Goal: Task Accomplishment & Management: Use online tool/utility

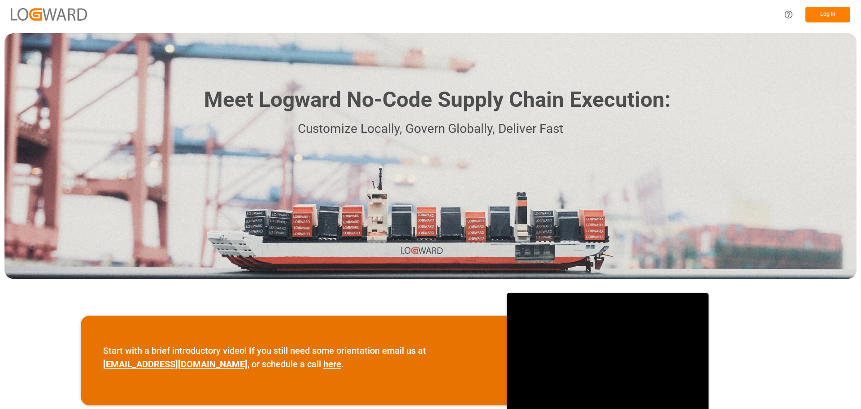
click at [830, 18] on button "Log In" at bounding box center [827, 15] width 45 height 16
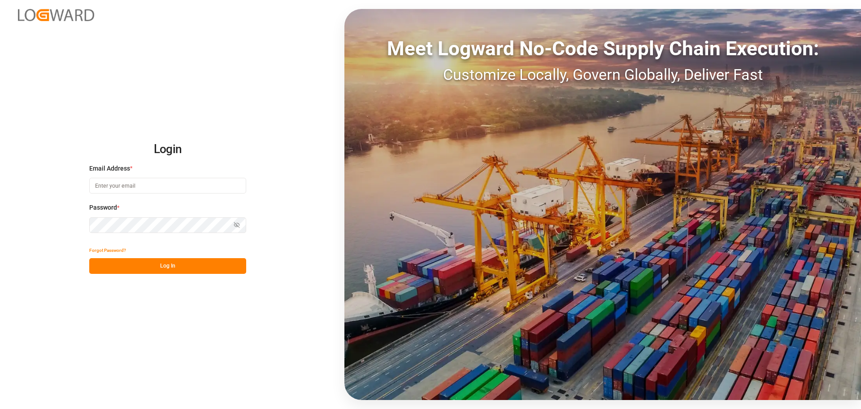
type input "[PERSON_NAME][EMAIL_ADDRESS][DOMAIN_NAME]"
click at [156, 262] on button "Log In" at bounding box center [167, 266] width 157 height 16
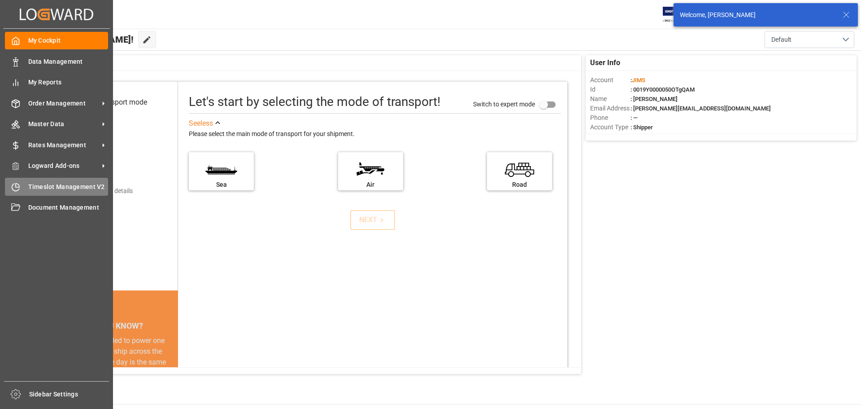
click at [49, 183] on span "Timeslot Management V2" at bounding box center [68, 186] width 80 height 9
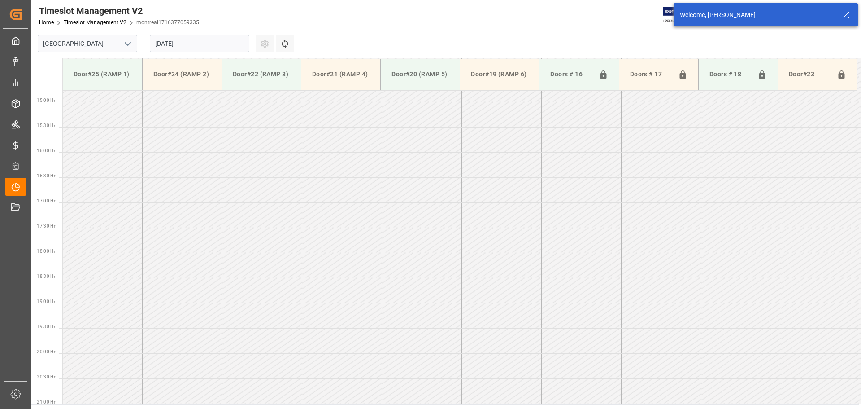
scroll to position [748, 0]
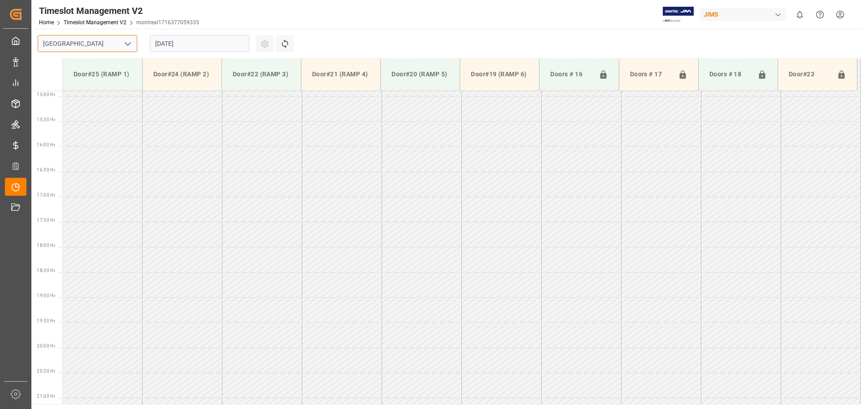
click at [122, 45] on div "[GEOGRAPHIC_DATA]" at bounding box center [88, 43] width 100 height 17
click at [123, 42] on icon "open menu" at bounding box center [127, 44] width 11 height 11
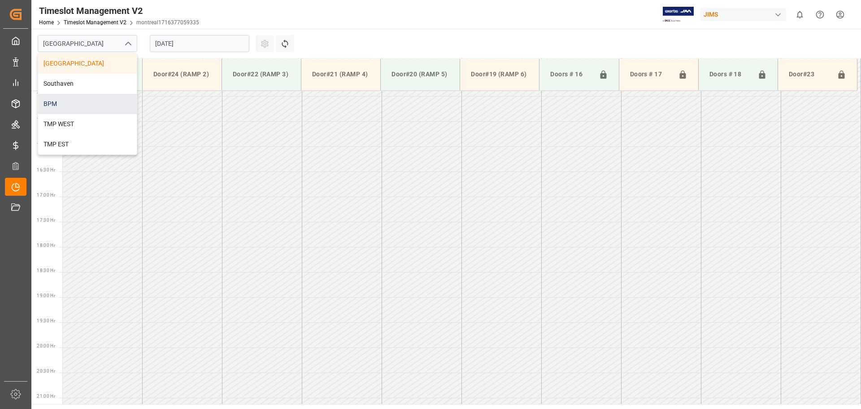
click at [113, 106] on div "BPM" at bounding box center [87, 104] width 99 height 20
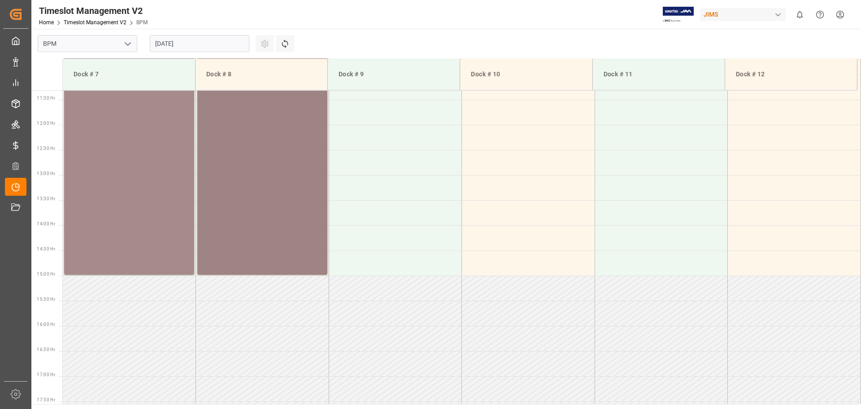
scroll to position [344, 0]
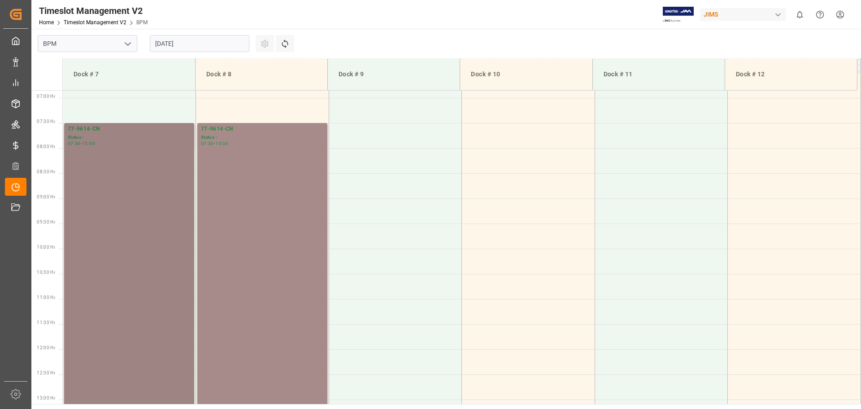
click at [113, 244] on div "77-9614-CN Status - 07:30 - 15:00" at bounding box center [129, 311] width 123 height 372
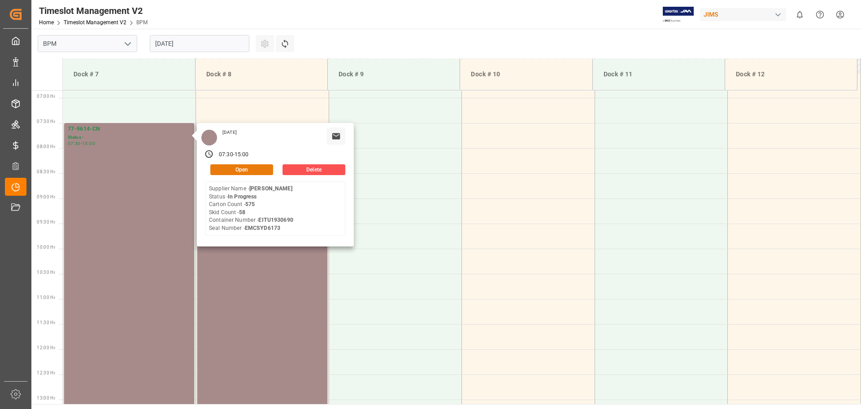
click at [266, 169] on button "Open" at bounding box center [241, 169] width 63 height 11
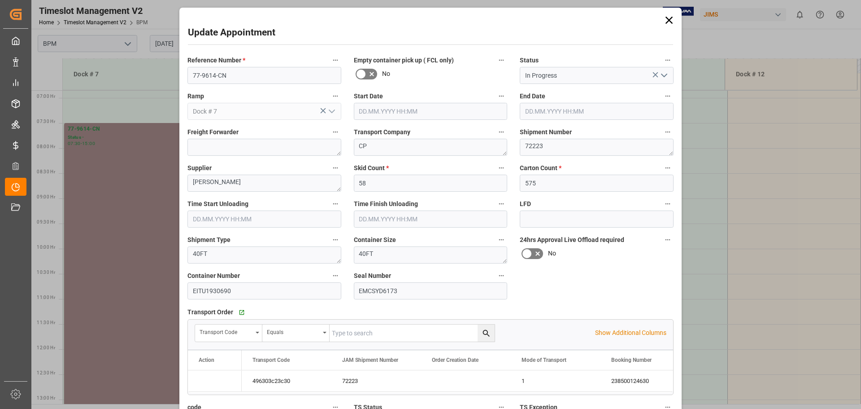
type input "[DATE] 07:30"
type input "[DATE] 15:00"
type input "[DATE] 07:30"
type input "[DATE] 10:30"
type input "[DATE] 21:38"
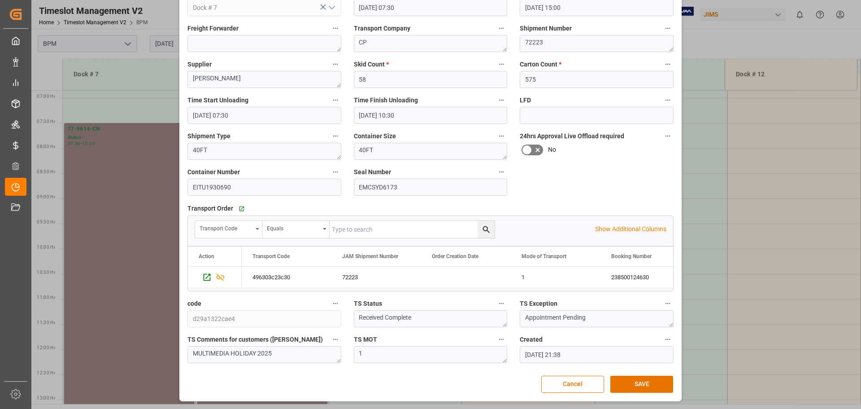
scroll to position [0, 0]
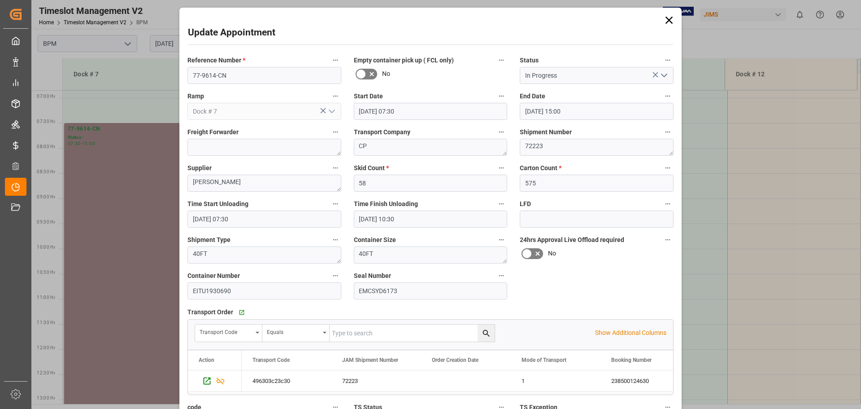
click at [664, 76] on polyline "open menu" at bounding box center [663, 75] width 5 height 3
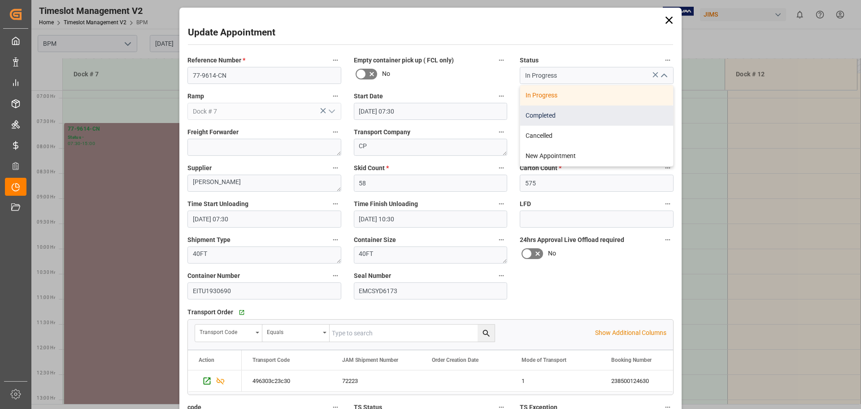
click at [614, 117] on div "Completed" at bounding box center [596, 115] width 153 height 20
type input "Completed"
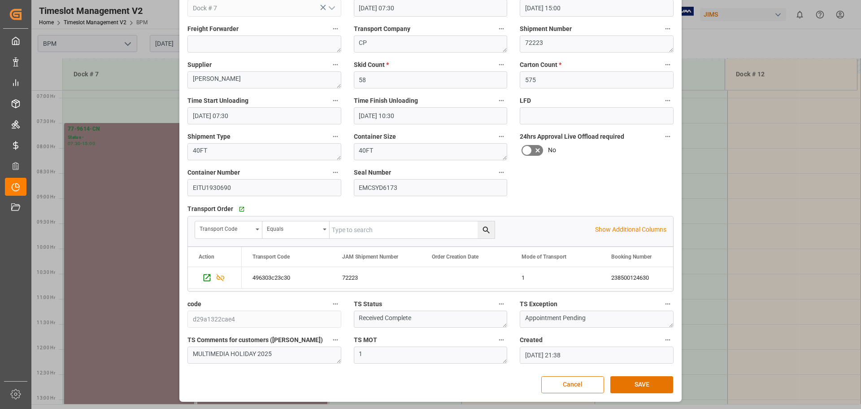
scroll to position [104, 0]
click at [633, 385] on button "SAVE" at bounding box center [641, 383] width 63 height 17
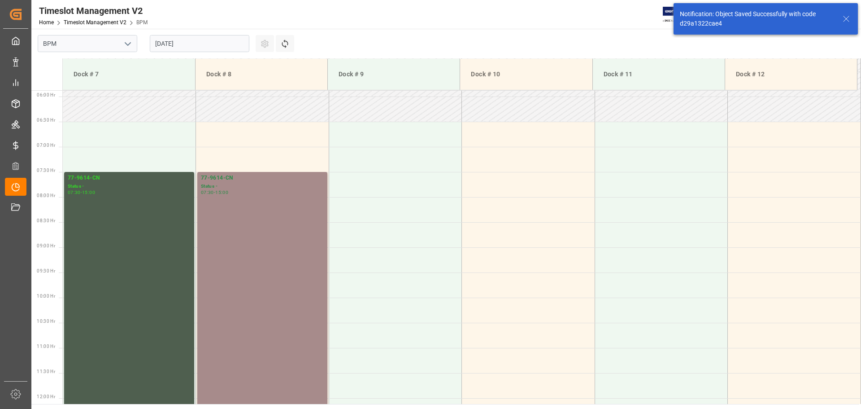
scroll to position [296, 0]
click at [260, 295] on div "77-9614-CN Status - 07:30 - 15:00" at bounding box center [262, 359] width 123 height 372
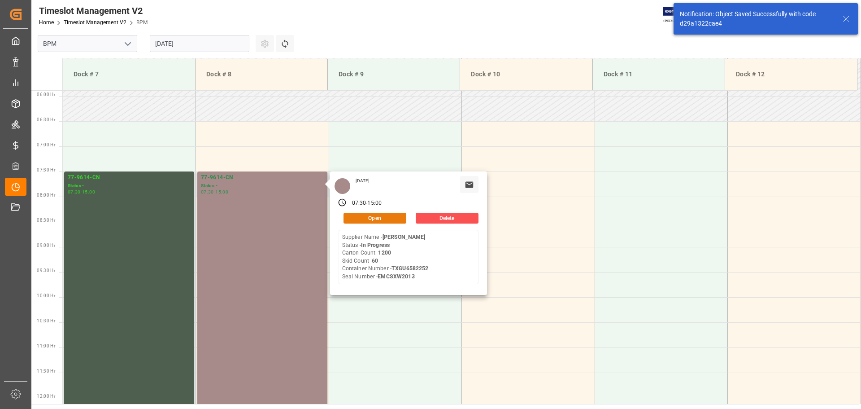
click at [365, 214] on button "Open" at bounding box center [375, 218] width 63 height 11
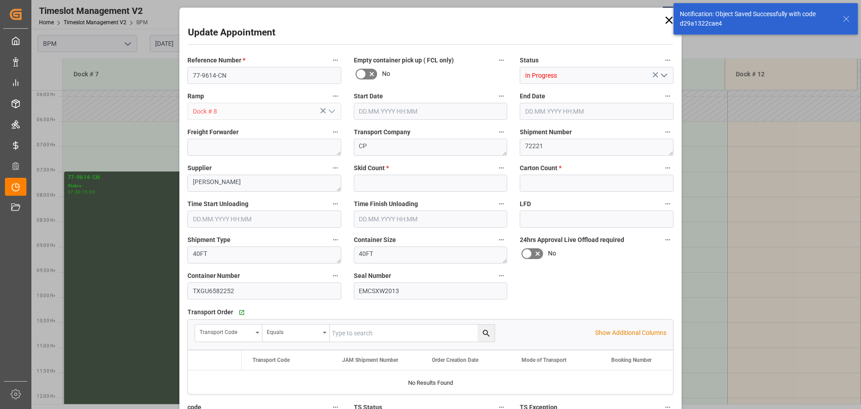
type input "60"
type input "1200"
type input "[DATE] 07:30"
type input "[DATE] 15:00"
type input "[DATE] 11:00"
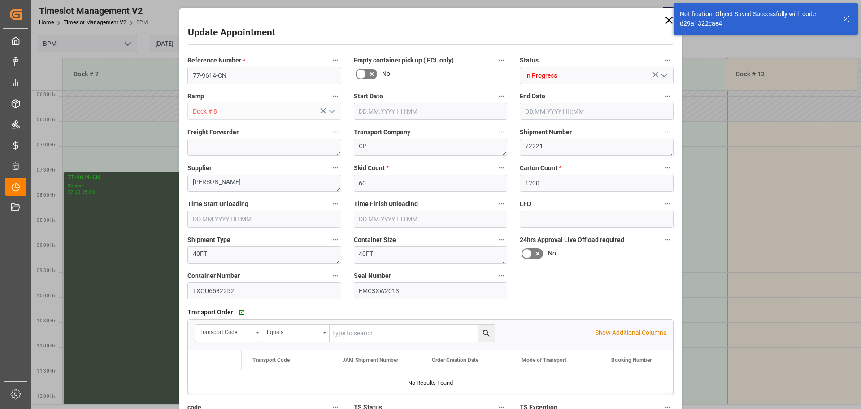
type input "[DATE] 14:30"
type input "[DATE] 21:41"
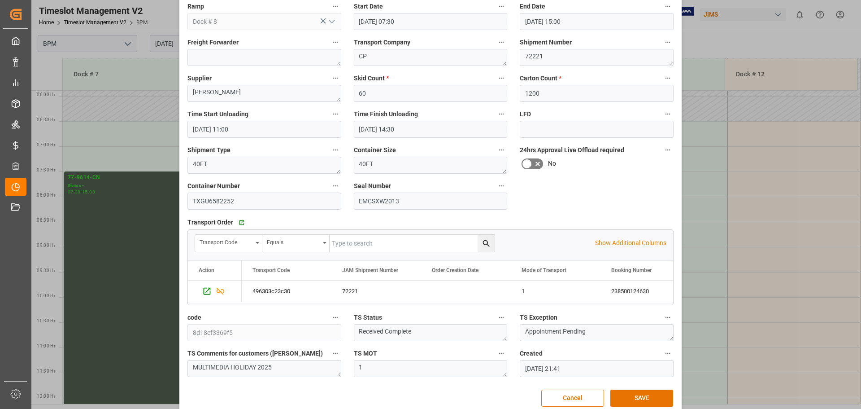
scroll to position [0, 0]
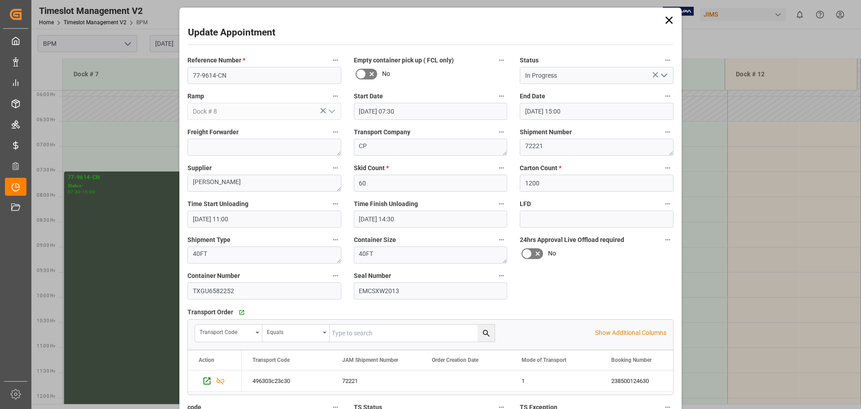
click at [661, 78] on icon "open menu" at bounding box center [664, 75] width 11 height 11
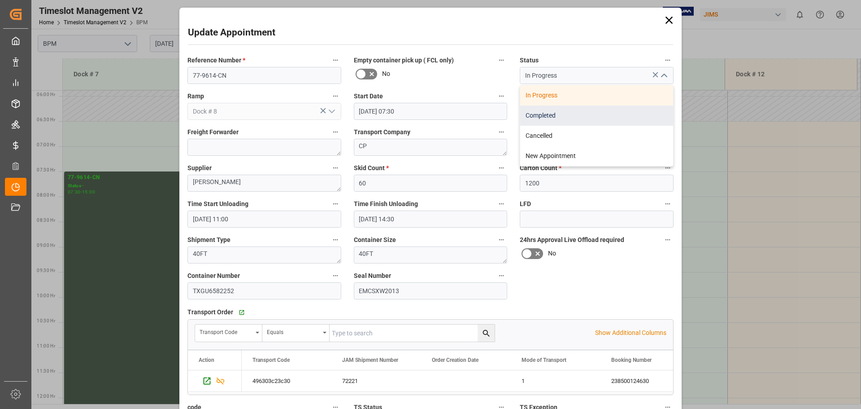
click at [631, 122] on div "Completed" at bounding box center [596, 115] width 153 height 20
type input "Completed"
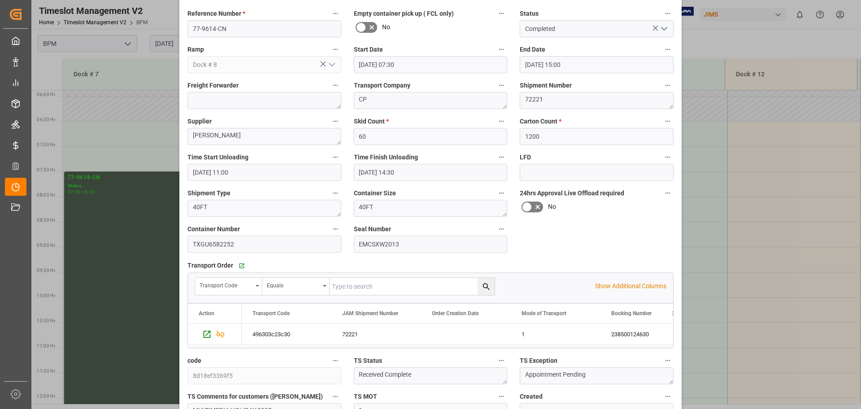
scroll to position [104, 0]
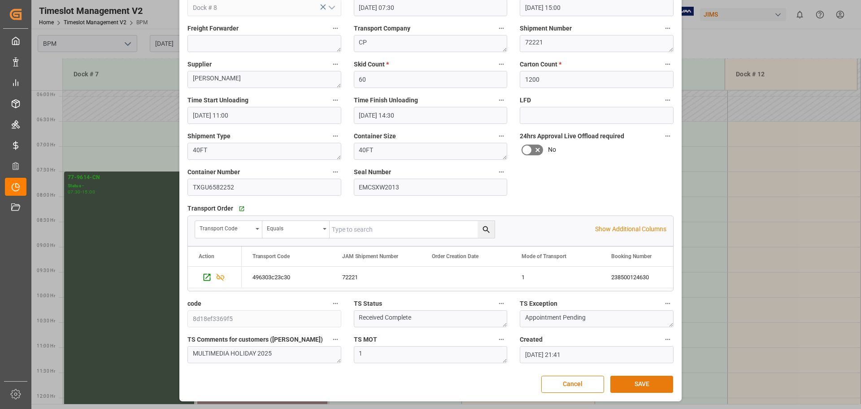
click at [646, 381] on button "SAVE" at bounding box center [641, 383] width 63 height 17
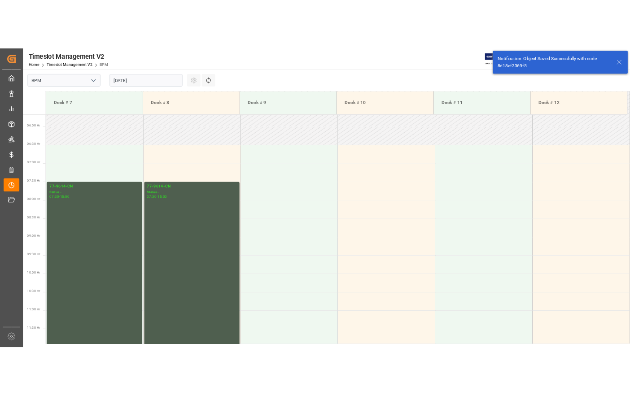
scroll to position [296, 0]
